Goal: Information Seeking & Learning: Learn about a topic

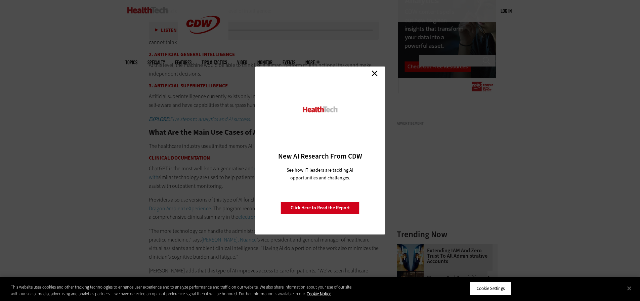
scroll to position [769, 0]
click at [375, 73] on link "Close" at bounding box center [374, 73] width 10 height 10
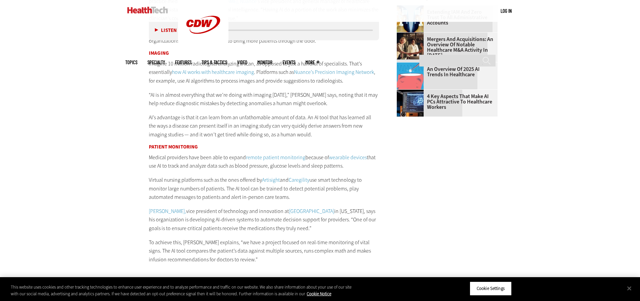
scroll to position [1009, 0]
drag, startPoint x: 203, startPoint y: 77, endPoint x: 357, endPoint y: 84, distance: 154.6
click at [357, 84] on p "Imagine 10 million radiologists analyzing a scan, as opposed to just a handful …" at bounding box center [264, 72] width 230 height 26
copy p "AI algorithms to process images and provide suggestions to radiologists."
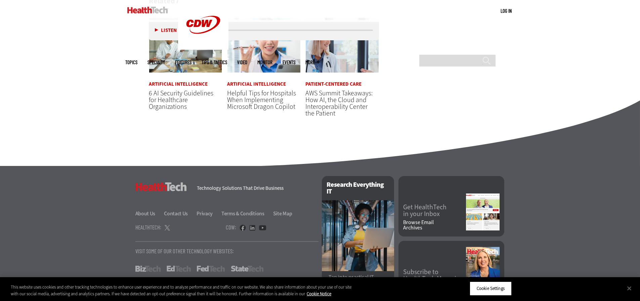
scroll to position [1754, 0]
click at [170, 91] on span "6 AI Security Guidelines for Healthcare Organizations" at bounding box center [181, 99] width 64 height 23
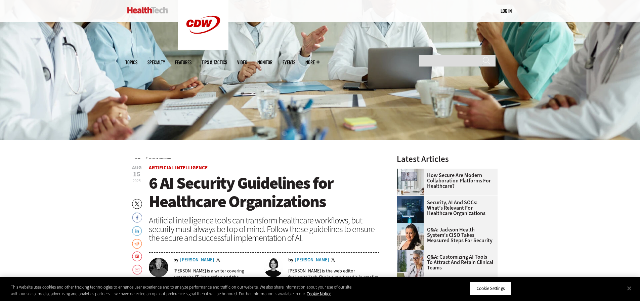
scroll to position [143, 0]
drag, startPoint x: 0, startPoint y: 0, endPoint x: 248, endPoint y: 134, distance: 281.9
click at [248, 134] on img at bounding box center [320, 29] width 640 height 222
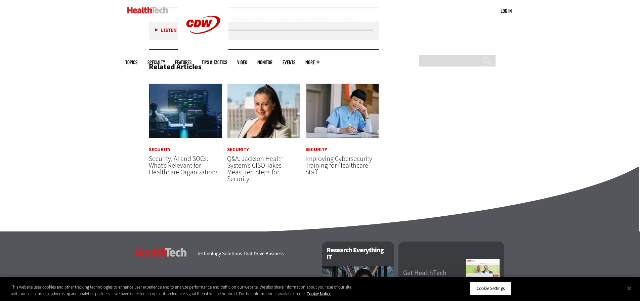
scroll to position [1113, 0]
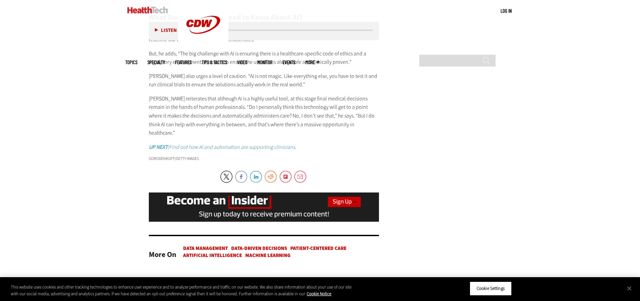
scroll to position [1463, 0]
